Goal: Check status: Check status

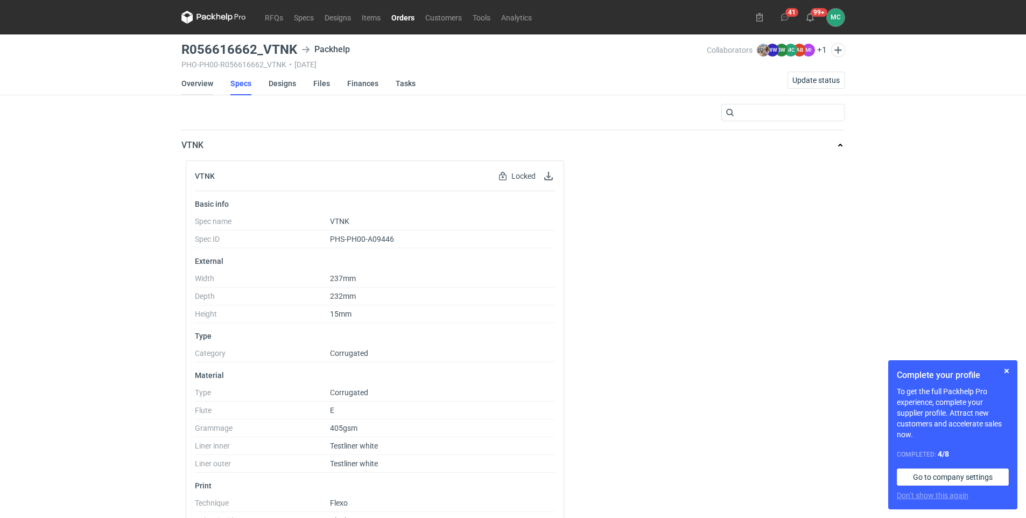
click at [206, 80] on link "Overview" at bounding box center [197, 84] width 32 height 24
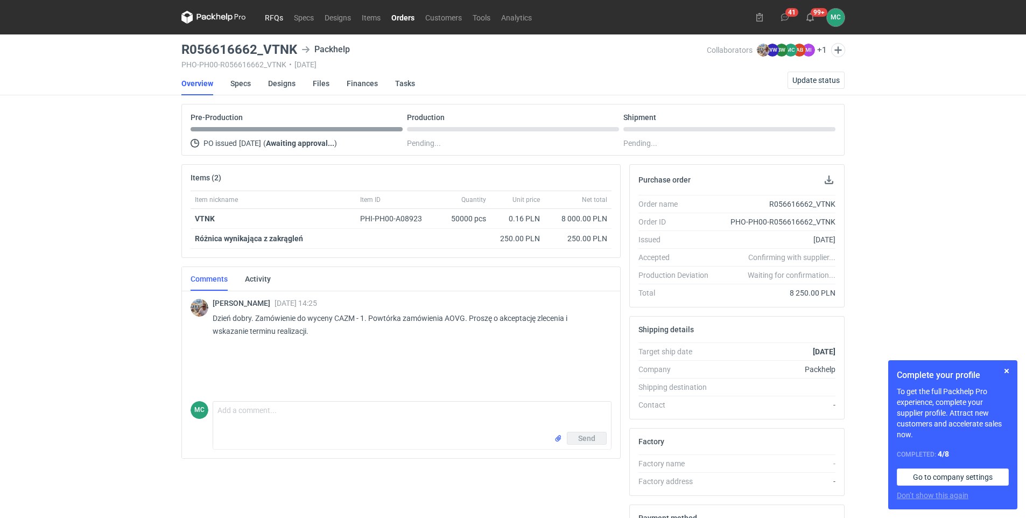
click at [266, 13] on link "RFQs" at bounding box center [273, 17] width 29 height 13
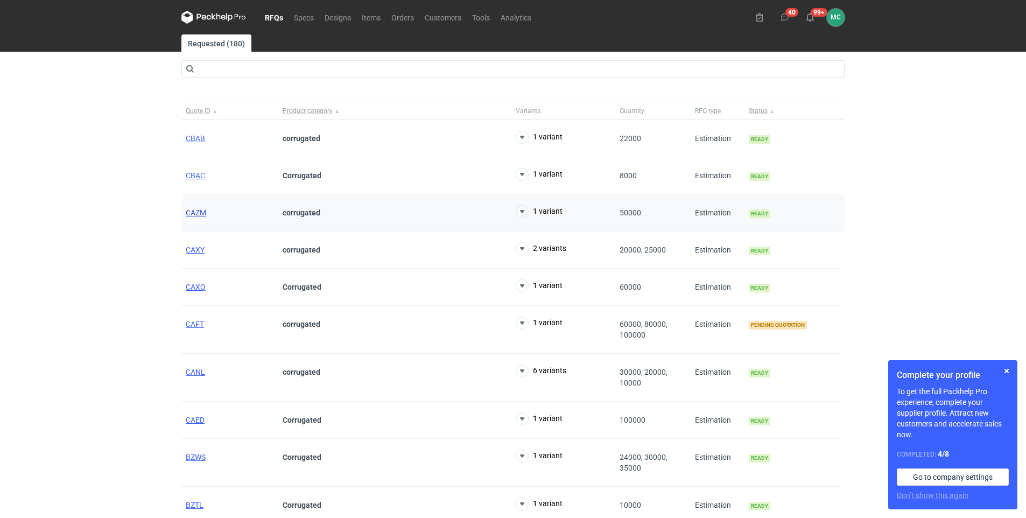
click at [195, 212] on span "CAZM" at bounding box center [196, 212] width 20 height 9
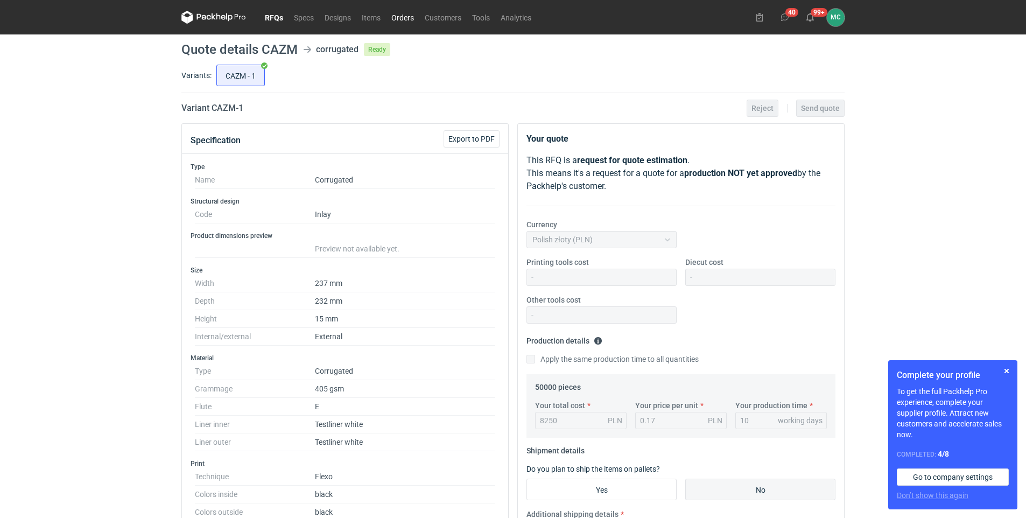
click at [409, 19] on link "Orders" at bounding box center [402, 17] width 33 height 13
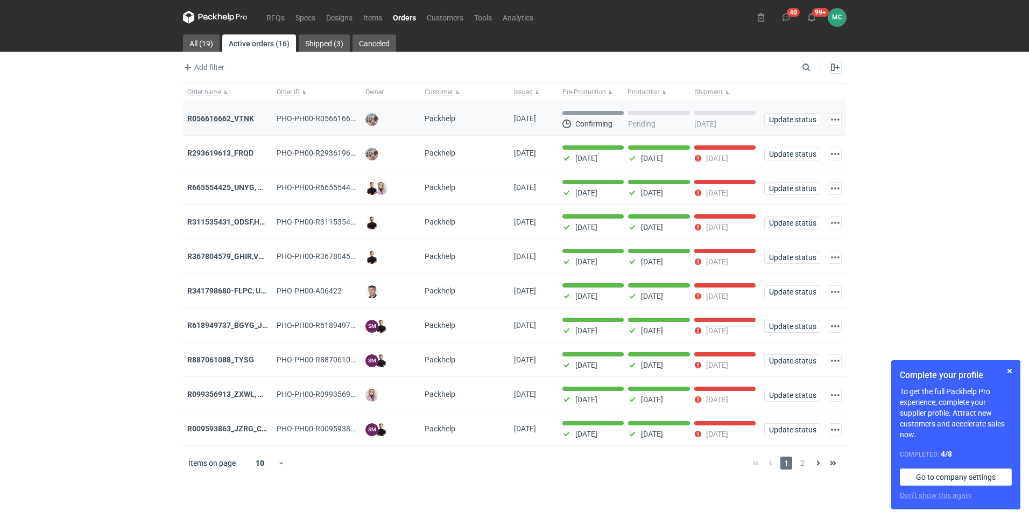
click at [231, 117] on strong "R056616662_VTNK" at bounding box center [220, 118] width 67 height 9
